Goal: Transaction & Acquisition: Download file/media

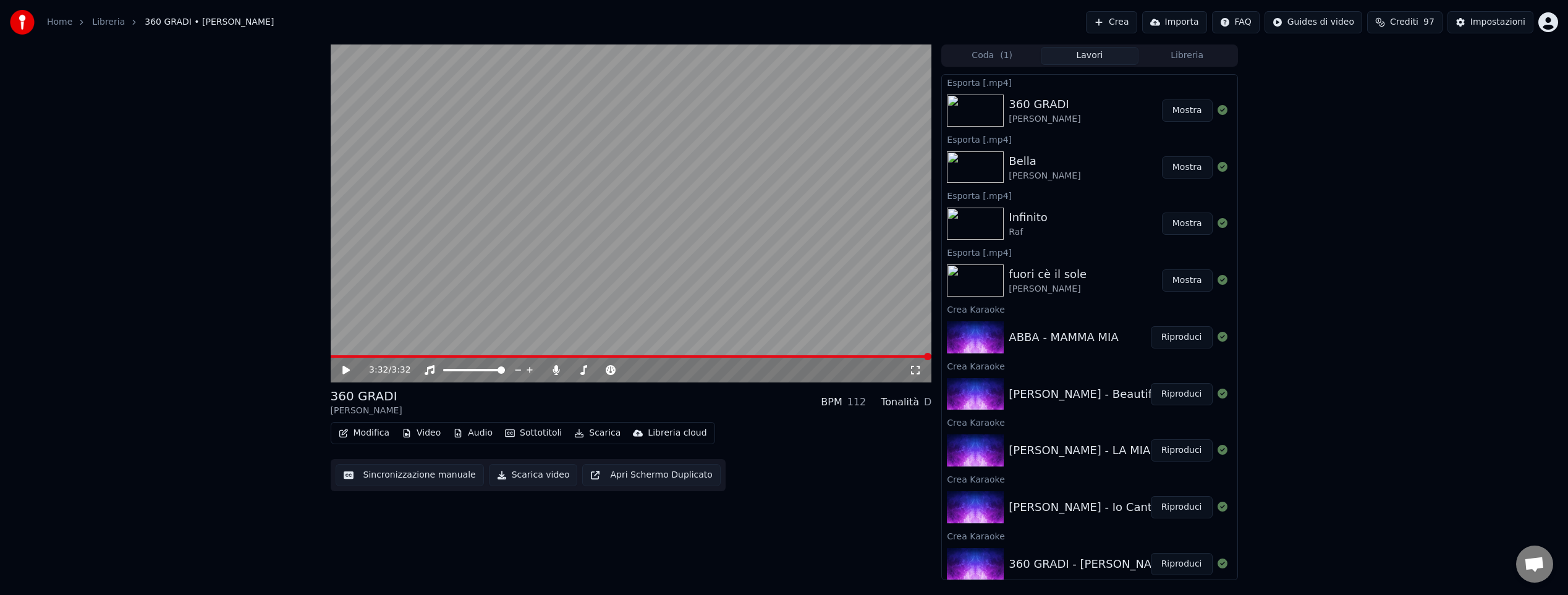
scroll to position [175, 0]
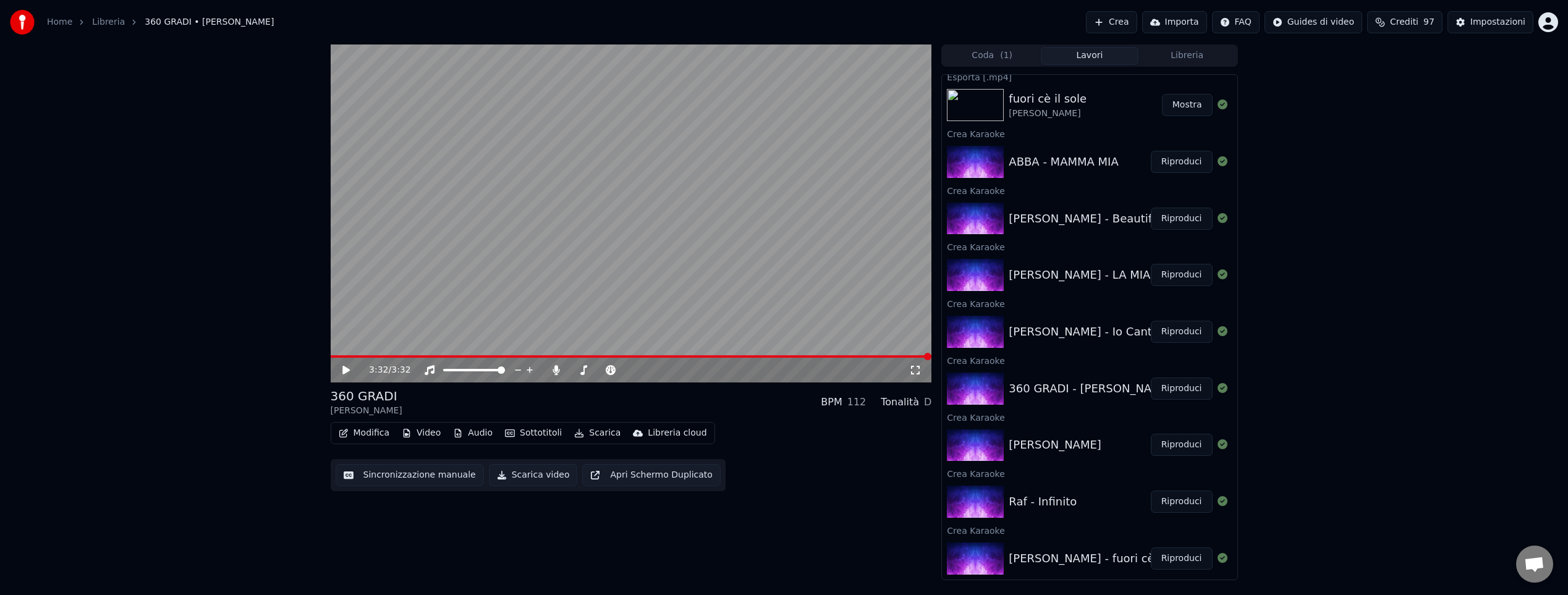
click at [1088, 326] on div "[PERSON_NAME] - Io Canto" at bounding box center [1083, 331] width 150 height 17
click at [1165, 334] on button "Riproduci" at bounding box center [1182, 331] width 61 height 22
click at [414, 355] on span at bounding box center [631, 356] width 601 height 2
click at [346, 367] on icon at bounding box center [345, 369] width 6 height 7
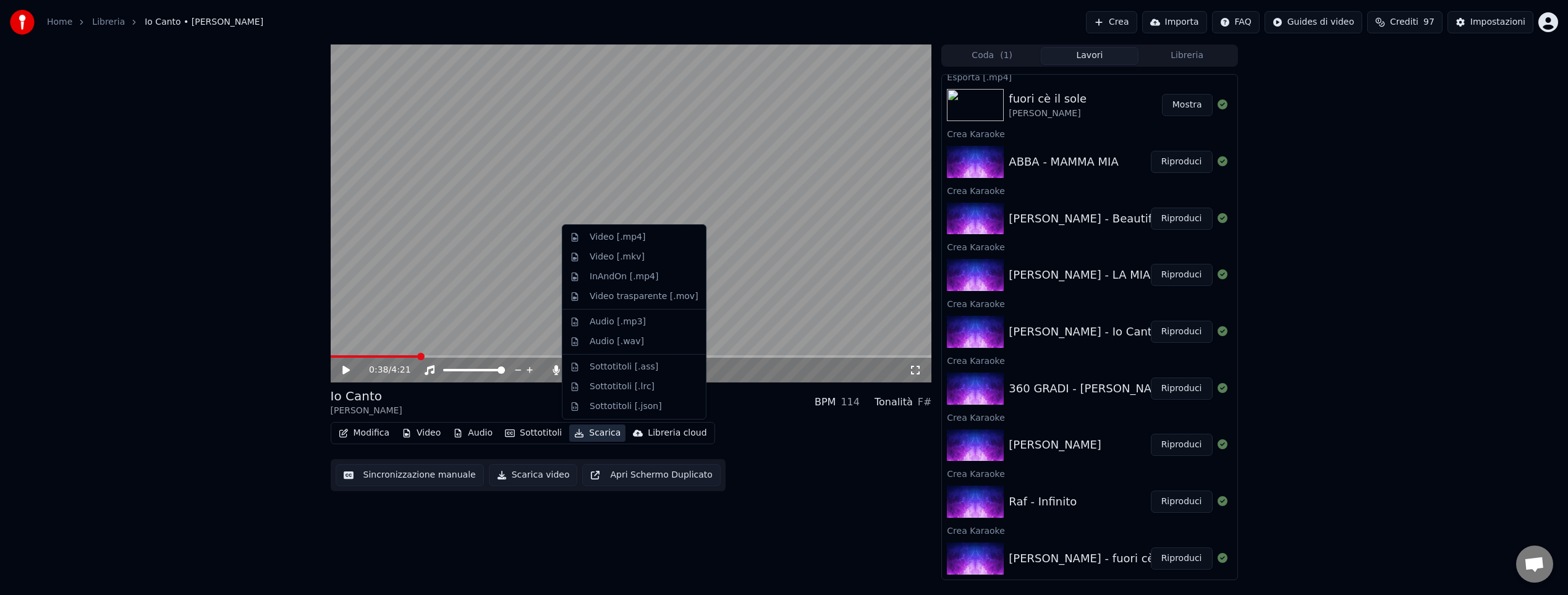
click at [598, 434] on button "Scarica" at bounding box center [597, 432] width 56 height 17
click at [625, 233] on div "Video [.mp4]" at bounding box center [617, 237] width 56 height 12
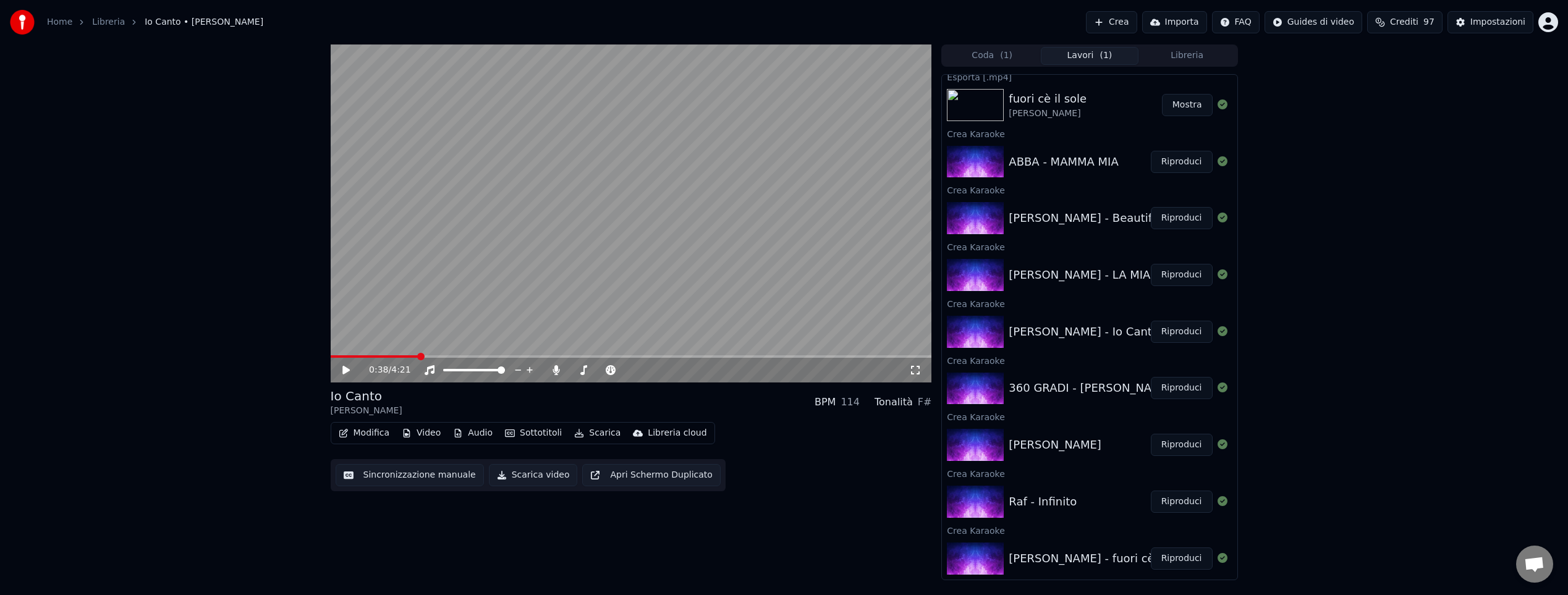
click at [1178, 276] on button "Riproduci" at bounding box center [1182, 275] width 61 height 22
click at [348, 370] on icon at bounding box center [345, 369] width 6 height 7
click at [603, 431] on button "Scarica" at bounding box center [597, 432] width 56 height 17
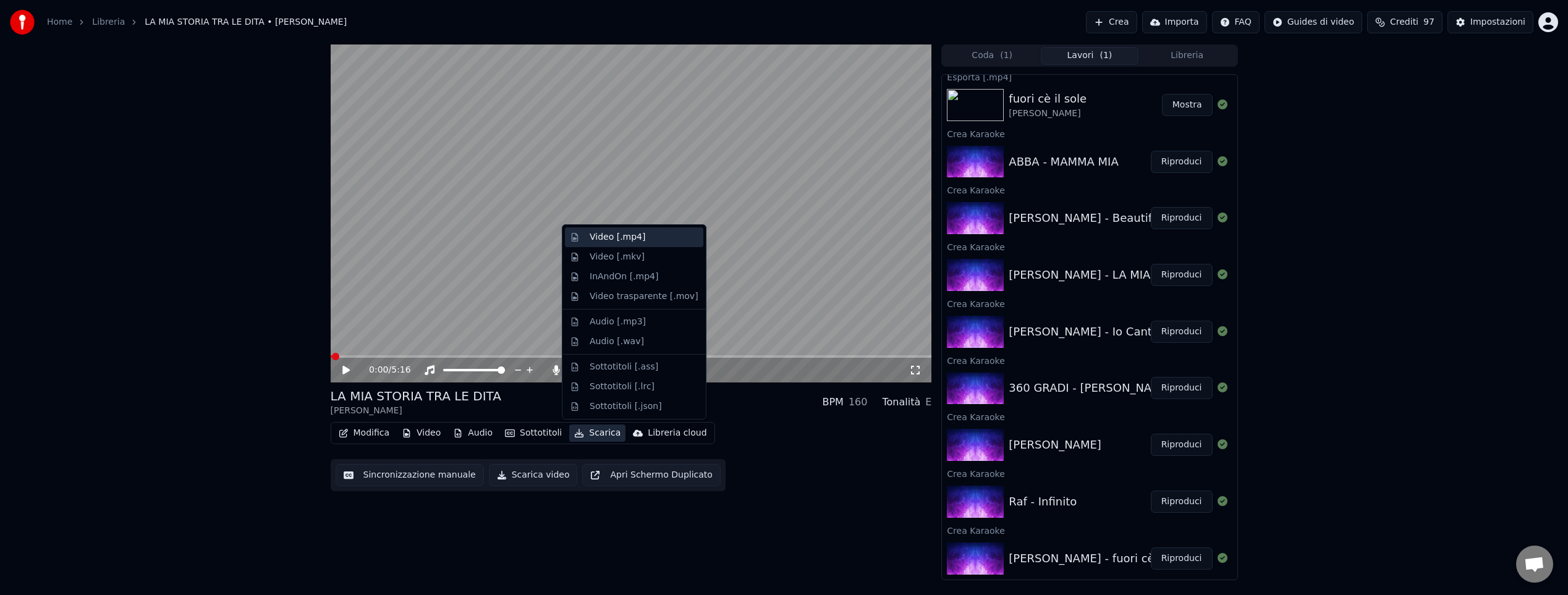
click at [612, 241] on div "Video [.mp4]" at bounding box center [617, 237] width 56 height 12
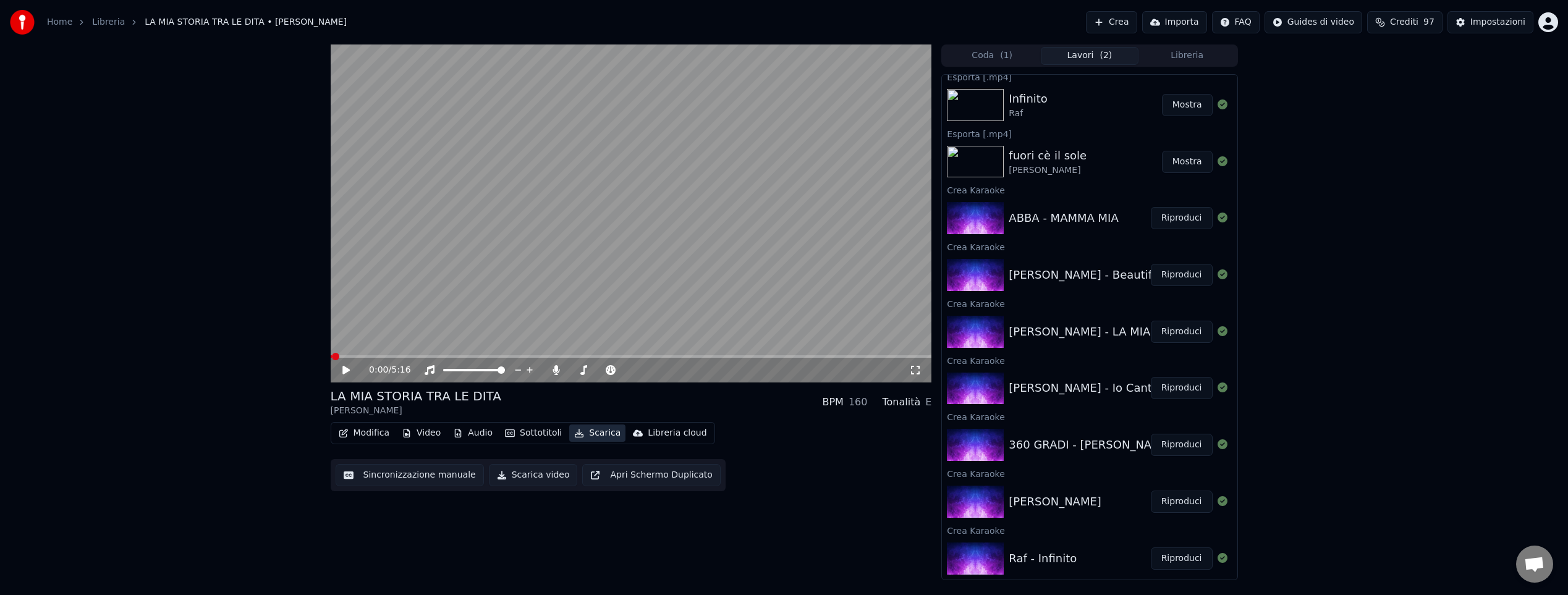
scroll to position [288, 0]
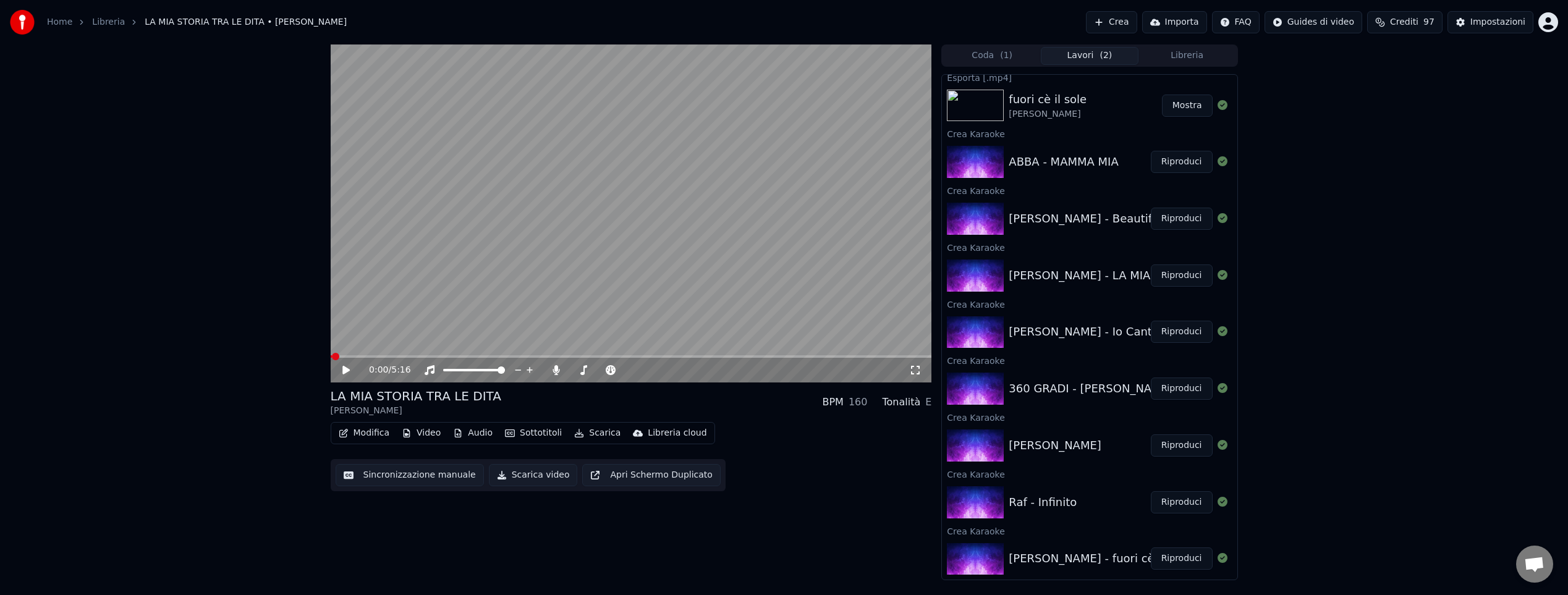
click at [1172, 218] on button "Riproduci" at bounding box center [1182, 218] width 61 height 22
click at [455, 358] on div "0:02 / 3:12" at bounding box center [631, 370] width 601 height 25
click at [443, 356] on span at bounding box center [631, 356] width 601 height 2
click at [345, 369] on icon at bounding box center [355, 370] width 29 height 10
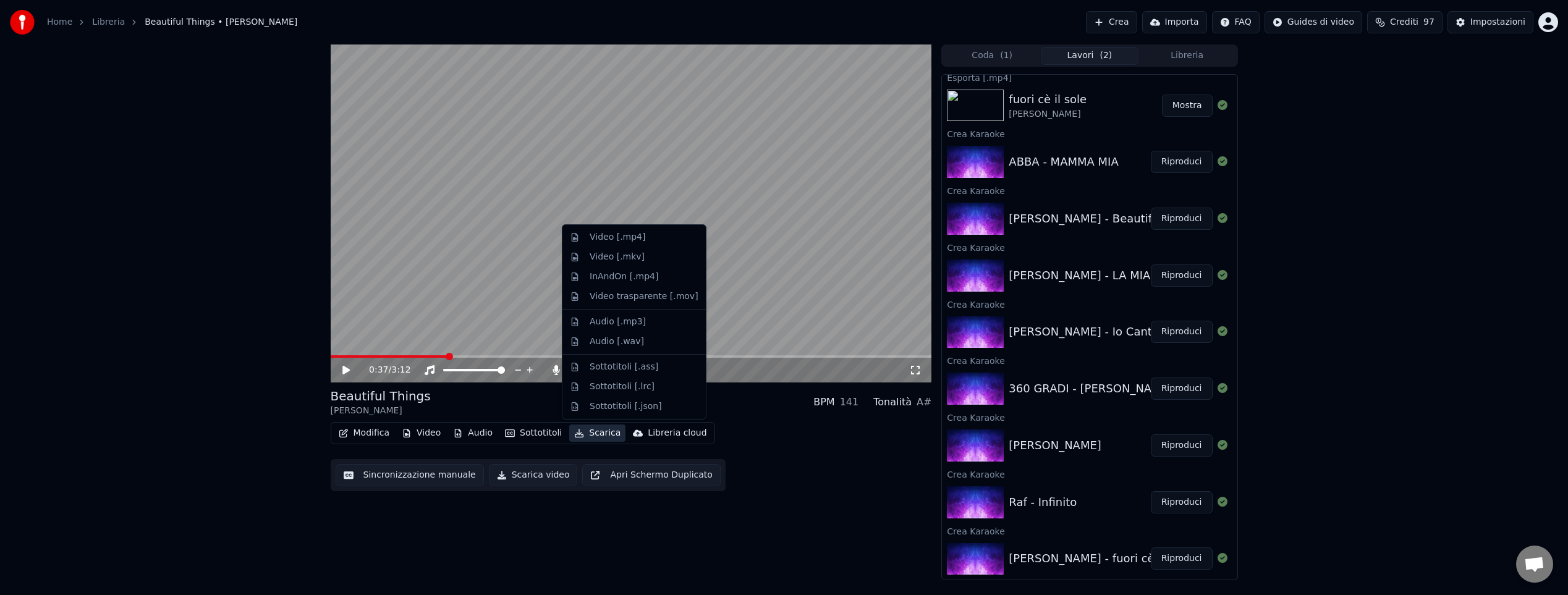
click at [592, 433] on button "Scarica" at bounding box center [597, 432] width 56 height 17
click at [640, 235] on div "Video [.mp4]" at bounding box center [617, 237] width 56 height 12
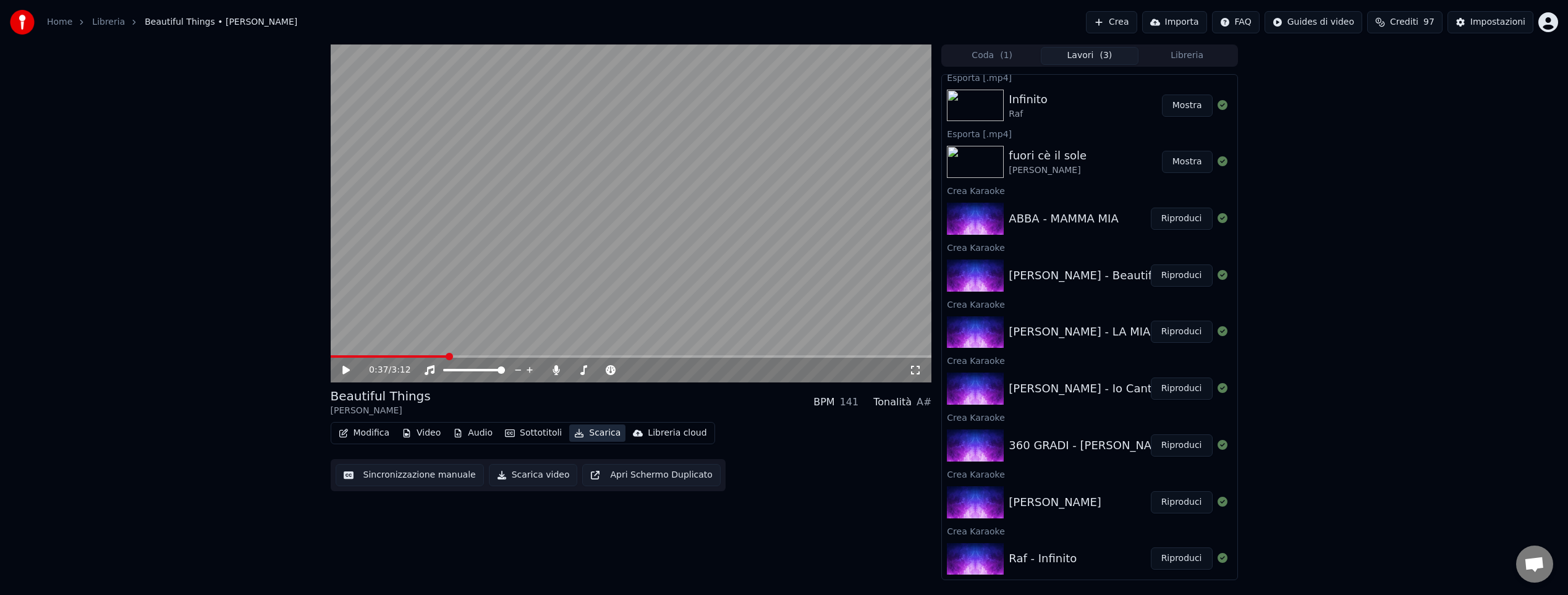
scroll to position [344, 0]
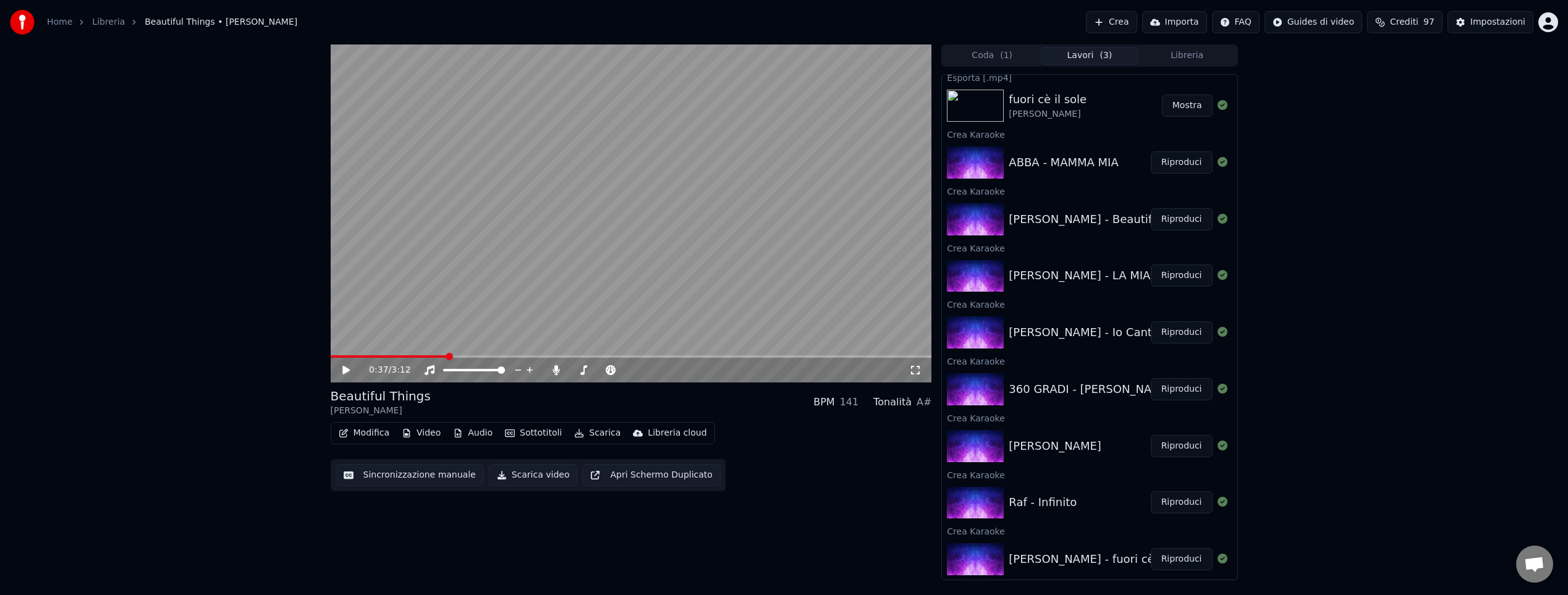
click at [1170, 163] on button "Riproduci" at bounding box center [1182, 162] width 61 height 22
click at [348, 369] on icon at bounding box center [345, 369] width 6 height 7
click at [586, 429] on button "Scarica" at bounding box center [597, 432] width 56 height 17
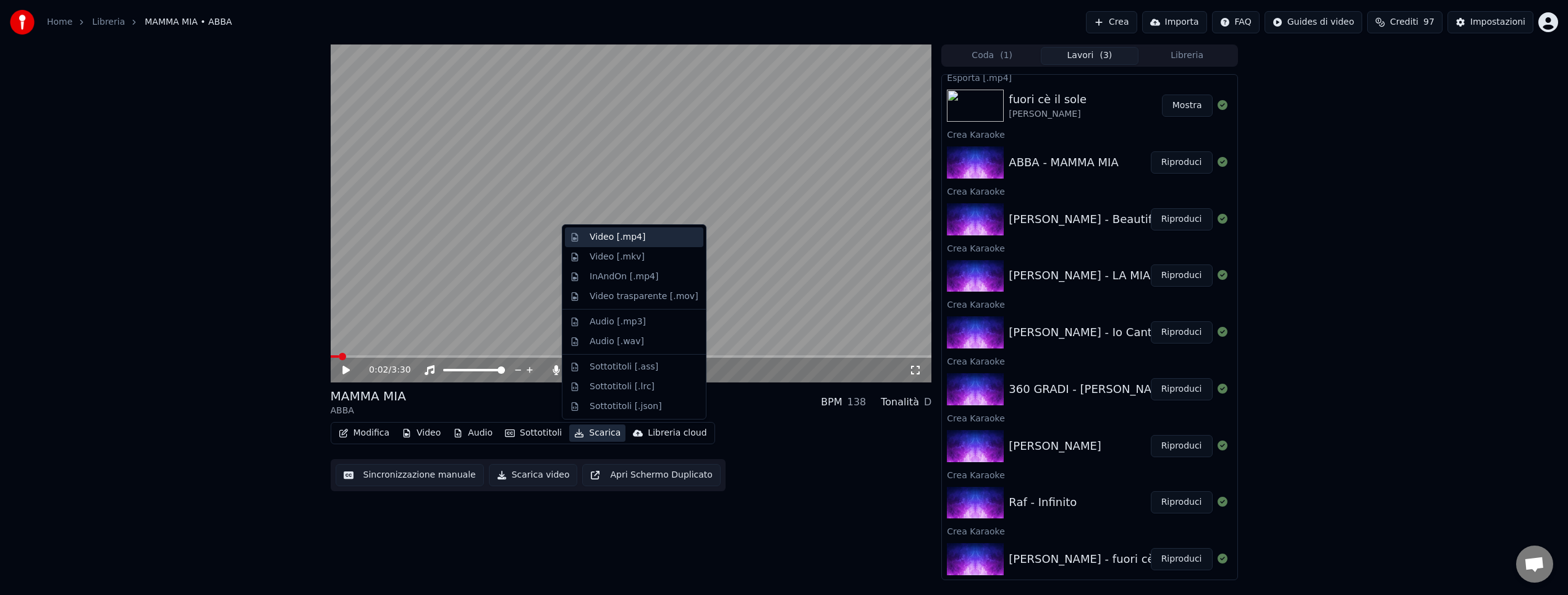
click at [612, 235] on div "Video [.mp4]" at bounding box center [617, 237] width 56 height 12
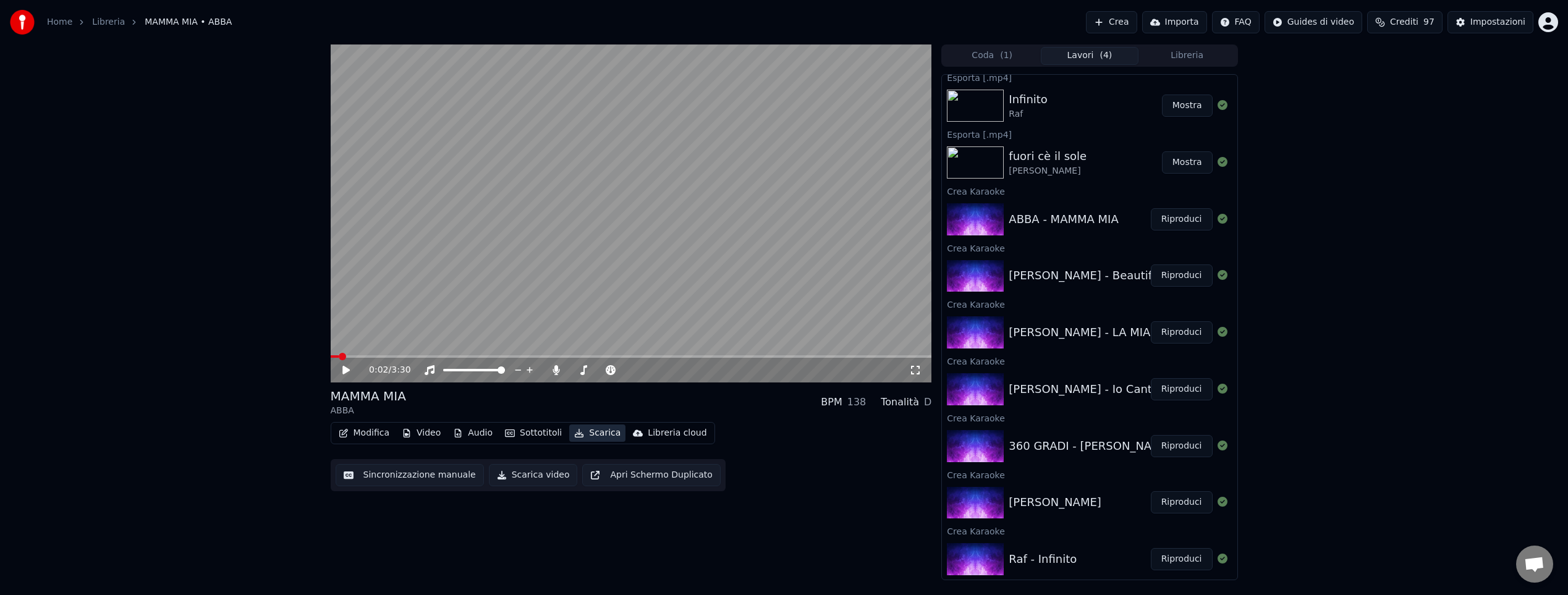
scroll to position [402, 0]
